Goal: Task Accomplishment & Management: Manage account settings

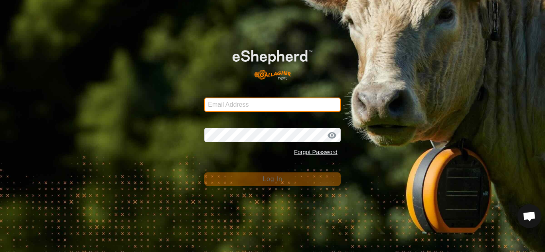
click at [231, 103] on input "Email Address" at bounding box center [272, 105] width 136 height 14
type input "[EMAIL_ADDRESS][DOMAIN_NAME]"
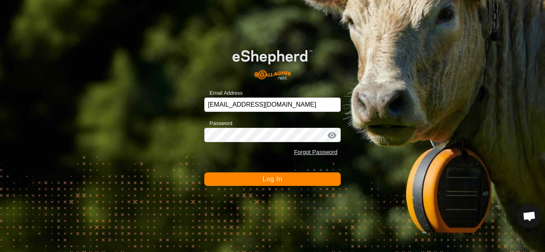
click at [282, 178] on span "Log In" at bounding box center [272, 179] width 20 height 7
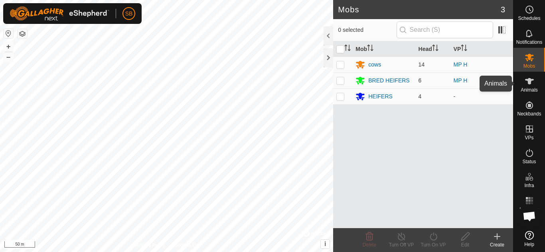
click at [525, 83] on icon at bounding box center [529, 82] width 10 height 10
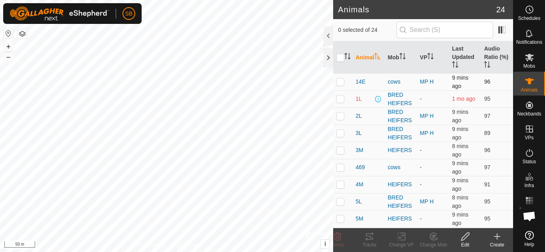
click at [341, 84] on p-checkbox at bounding box center [340, 82] width 8 height 6
checkbox input "true"
click at [340, 115] on p-checkbox at bounding box center [340, 116] width 8 height 6
checkbox input "true"
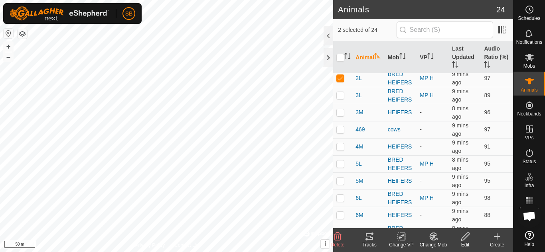
scroll to position [43, 0]
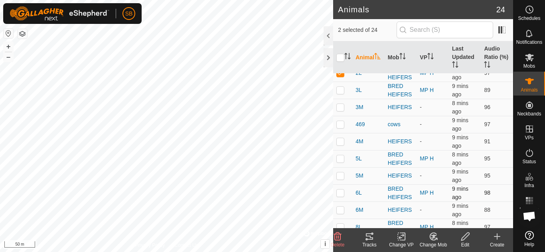
click at [341, 194] on p-checkbox at bounding box center [340, 193] width 8 height 6
checkbox input "true"
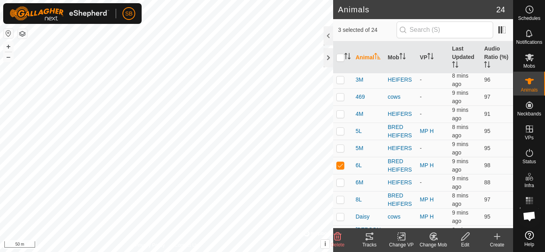
scroll to position [73, 0]
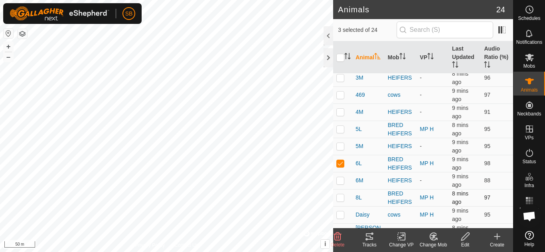
click at [342, 198] on p-checkbox at bounding box center [340, 198] width 8 height 6
checkbox input "true"
click at [339, 214] on p-checkbox at bounding box center [340, 215] width 8 height 6
checkbox input "true"
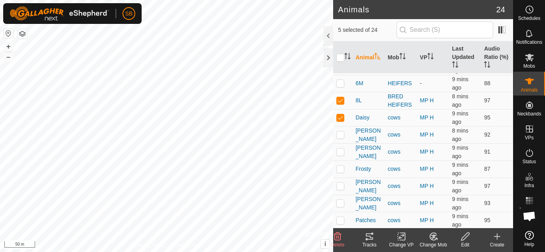
scroll to position [171, 0]
click at [338, 135] on p-checkbox at bounding box center [340, 134] width 8 height 6
checkbox input "true"
click at [341, 152] on p-checkbox at bounding box center [340, 151] width 8 height 6
checkbox input "true"
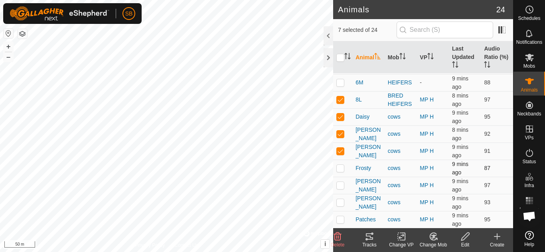
click at [341, 169] on p-checkbox at bounding box center [340, 168] width 8 height 6
checkbox input "true"
click at [340, 187] on p-checkbox at bounding box center [340, 185] width 8 height 6
checkbox input "true"
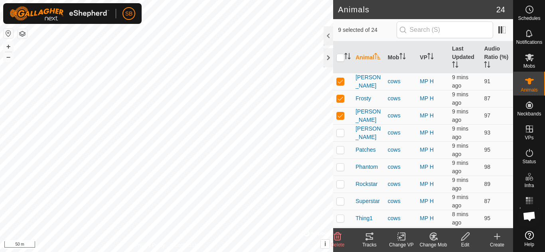
scroll to position [246, 0]
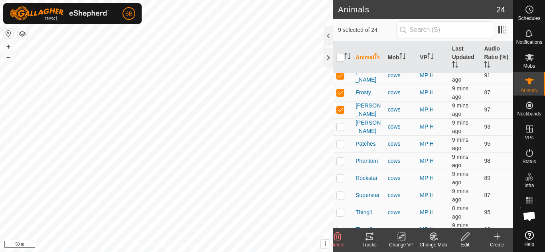
click at [341, 161] on p-checkbox at bounding box center [340, 161] width 8 height 6
checkbox input "true"
click at [340, 178] on p-checkbox at bounding box center [340, 178] width 8 height 6
checkbox input "true"
click at [490, 189] on td "87" at bounding box center [496, 195] width 32 height 17
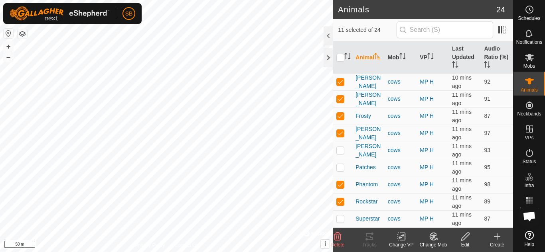
scroll to position [257, 0]
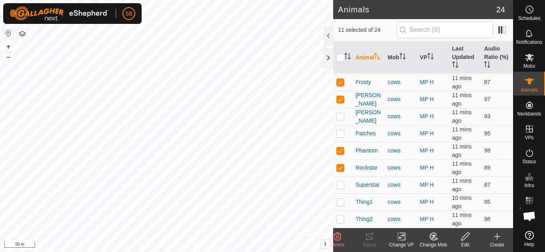
click at [402, 240] on icon at bounding box center [403, 236] width 4 height 7
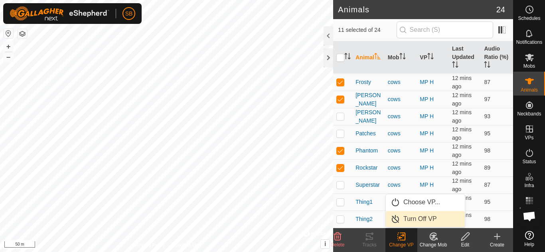
click at [417, 219] on link "Turn Off VP" at bounding box center [425, 219] width 79 height 16
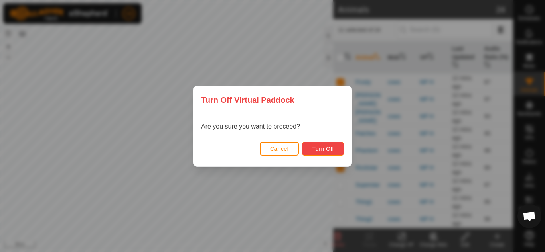
click at [322, 148] on span "Turn Off" at bounding box center [323, 149] width 22 height 6
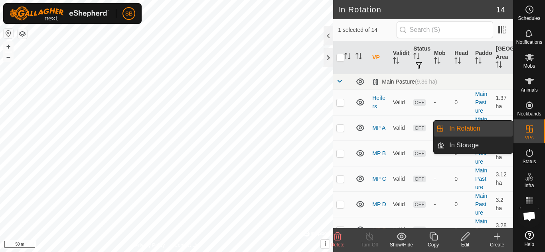
click at [530, 130] on icon at bounding box center [529, 129] width 10 height 10
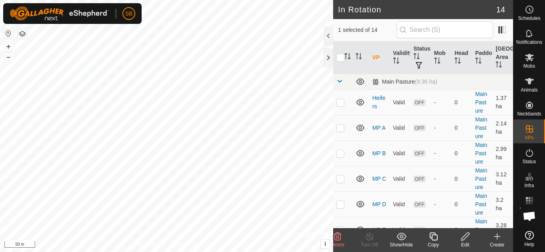
click at [464, 245] on div "Edit" at bounding box center [465, 245] width 32 height 7
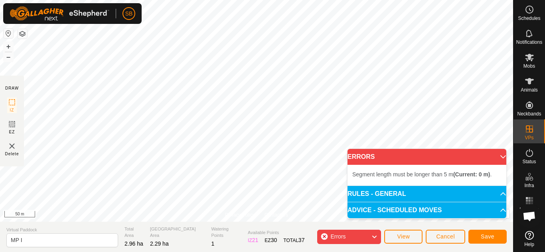
click at [494, 155] on p-accordion-header "ERRORS" at bounding box center [426, 157] width 159 height 16
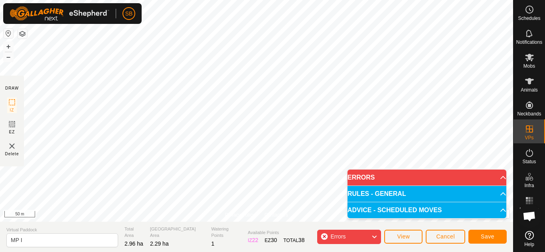
click at [374, 234] on icon at bounding box center [374, 237] width 6 height 10
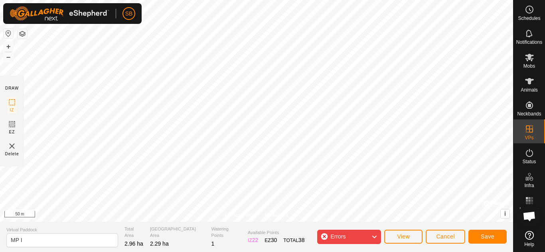
click at [374, 234] on icon at bounding box center [374, 237] width 6 height 10
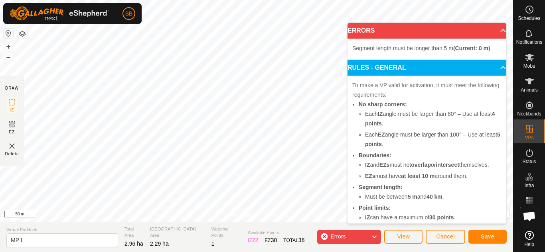
click at [372, 234] on icon at bounding box center [374, 237] width 6 height 10
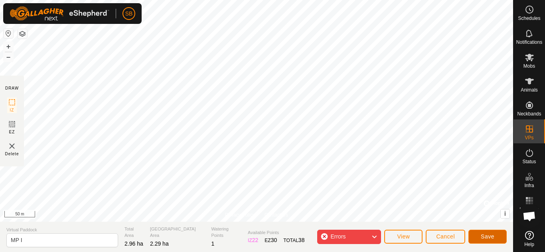
click at [483, 236] on span "Save" at bounding box center [487, 237] width 14 height 6
click at [408, 237] on span "View" at bounding box center [403, 237] width 13 height 6
click at [455, 235] on button "Cancel" at bounding box center [444, 237] width 39 height 14
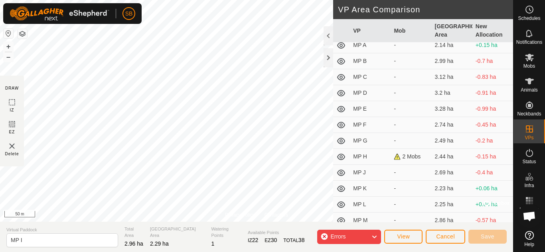
scroll to position [28, 0]
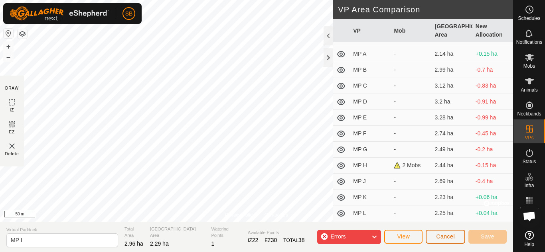
click at [446, 233] on button "Cancel" at bounding box center [444, 237] width 39 height 14
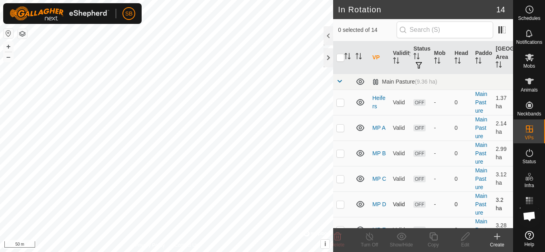
checkbox input "true"
click at [464, 238] on icon at bounding box center [465, 237] width 10 height 10
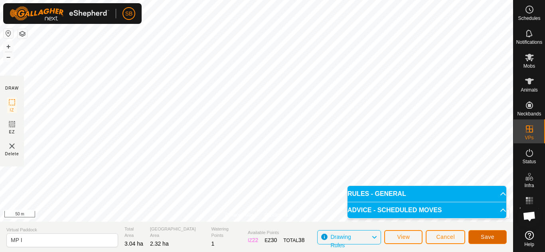
click at [485, 236] on span "Save" at bounding box center [487, 237] width 14 height 6
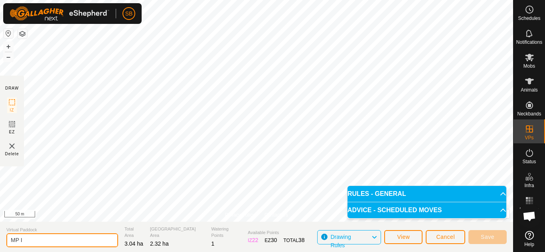
click at [47, 238] on input "MP I" at bounding box center [62, 241] width 112 height 14
type input "MP I"
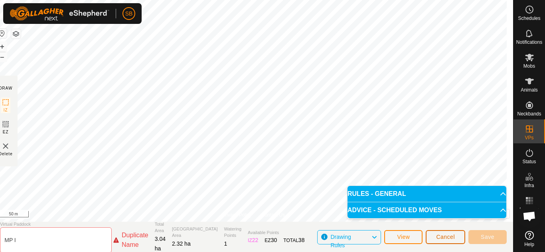
click at [449, 236] on span "Cancel" at bounding box center [445, 237] width 19 height 6
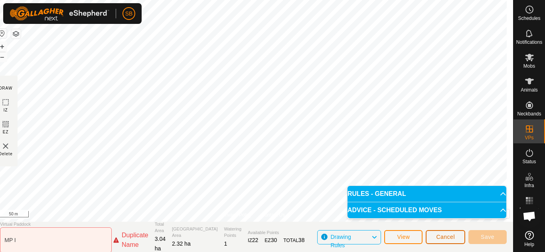
click at [442, 238] on span "Cancel" at bounding box center [445, 237] width 19 height 6
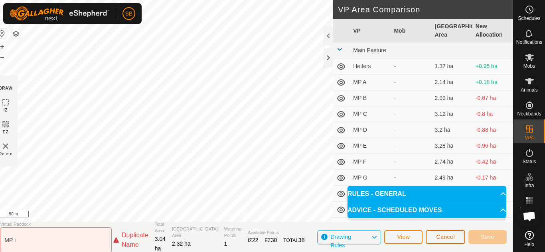
click at [442, 238] on span "Cancel" at bounding box center [445, 237] width 19 height 6
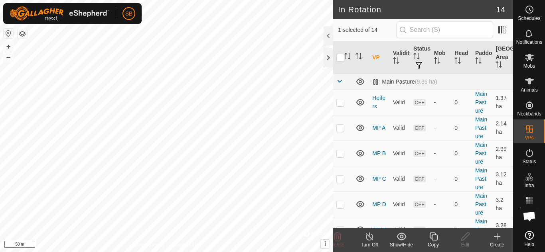
checkbox input "false"
checkbox input "true"
click at [464, 240] on icon at bounding box center [465, 237] width 8 height 8
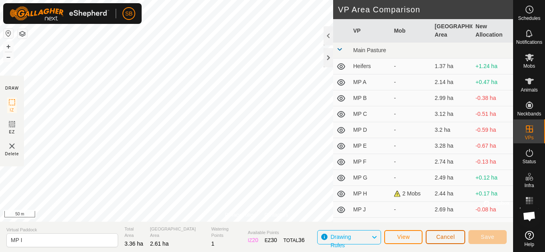
click at [441, 238] on span "Cancel" at bounding box center [445, 237] width 19 height 6
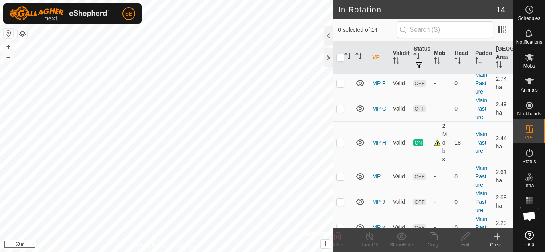
scroll to position [176, 0]
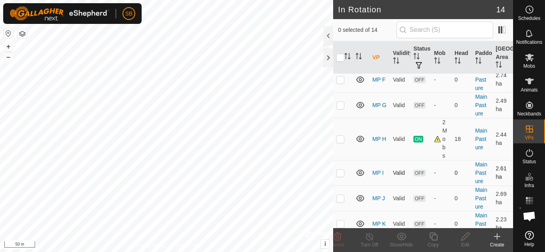
click at [338, 175] on p-checkbox at bounding box center [340, 173] width 8 height 6
checkbox input "true"
click at [465, 234] on icon at bounding box center [465, 237] width 10 height 10
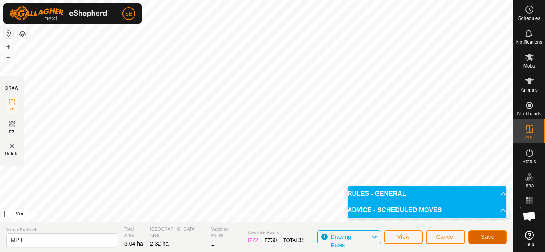
click at [482, 240] on span "Save" at bounding box center [487, 237] width 14 height 6
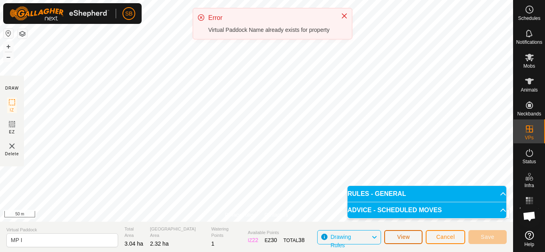
click at [406, 240] on span "View" at bounding box center [403, 237] width 13 height 6
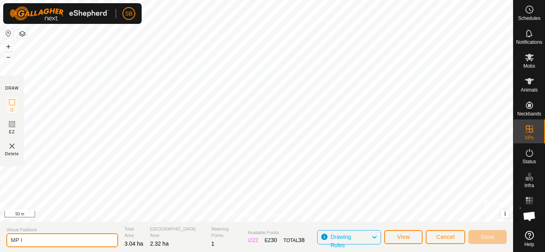
click at [83, 241] on input "MP I" at bounding box center [62, 241] width 112 height 14
type input "MP I.1"
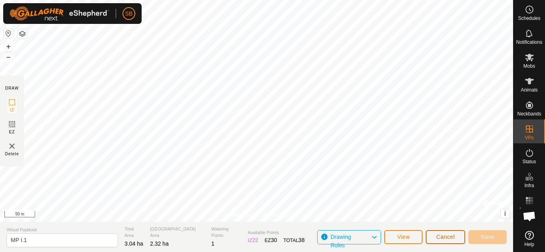
click at [455, 239] on button "Cancel" at bounding box center [444, 237] width 39 height 14
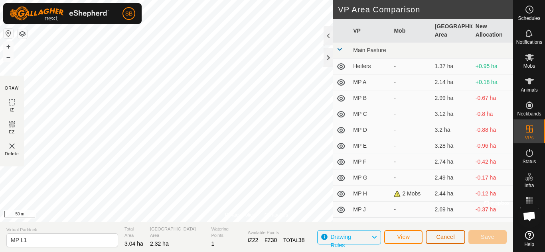
click at [455, 239] on button "Cancel" at bounding box center [444, 237] width 39 height 14
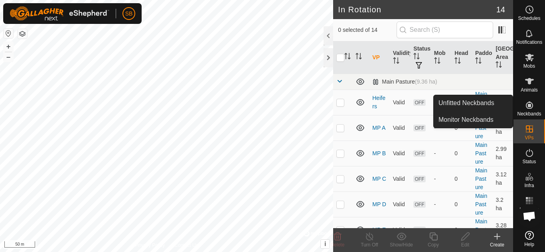
click at [529, 113] on span "Neckbands" at bounding box center [529, 114] width 24 height 5
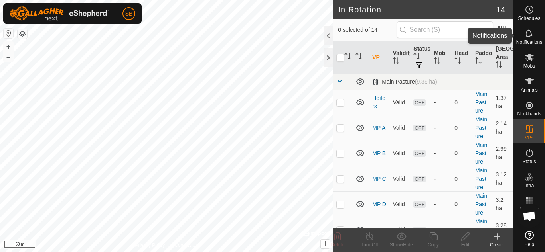
click at [534, 28] on es-notification-svg-icon at bounding box center [529, 33] width 14 height 13
